Goal: Task Accomplishment & Management: Use online tool/utility

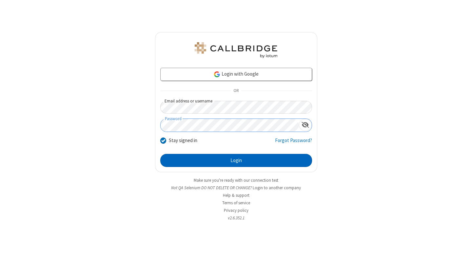
click at [236, 161] on button "Login" at bounding box center [236, 160] width 152 height 13
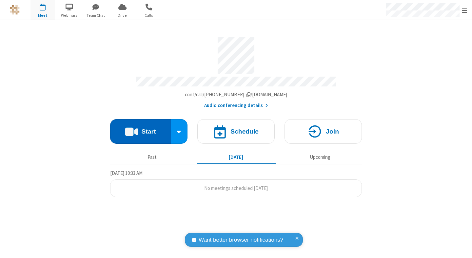
click at [140, 129] on button "Start" at bounding box center [140, 131] width 61 height 25
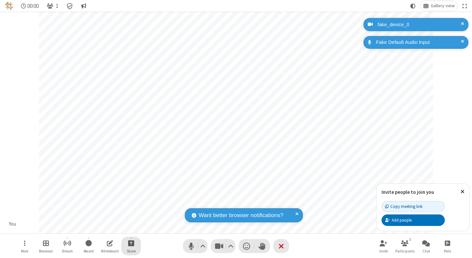
click at [131, 243] on span "Start sharing" at bounding box center [131, 243] width 6 height 8
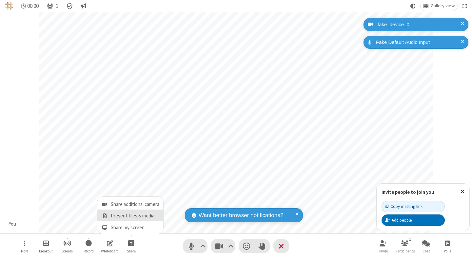
click at [105, 216] on span "Present files & media" at bounding box center [105, 216] width 8 height 6
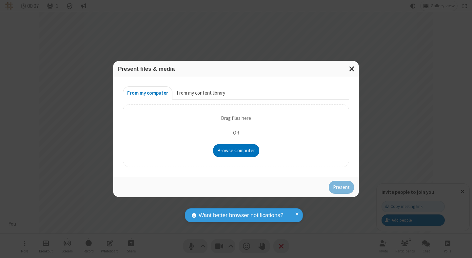
click at [200, 93] on button "From my content library" at bounding box center [200, 93] width 57 height 13
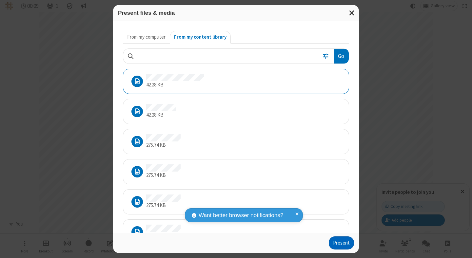
click at [342, 243] on button "Present" at bounding box center [341, 243] width 25 height 13
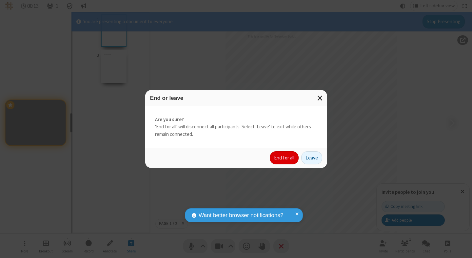
click at [285, 158] on button "End for all" at bounding box center [284, 157] width 29 height 13
